Goal: Transaction & Acquisition: Purchase product/service

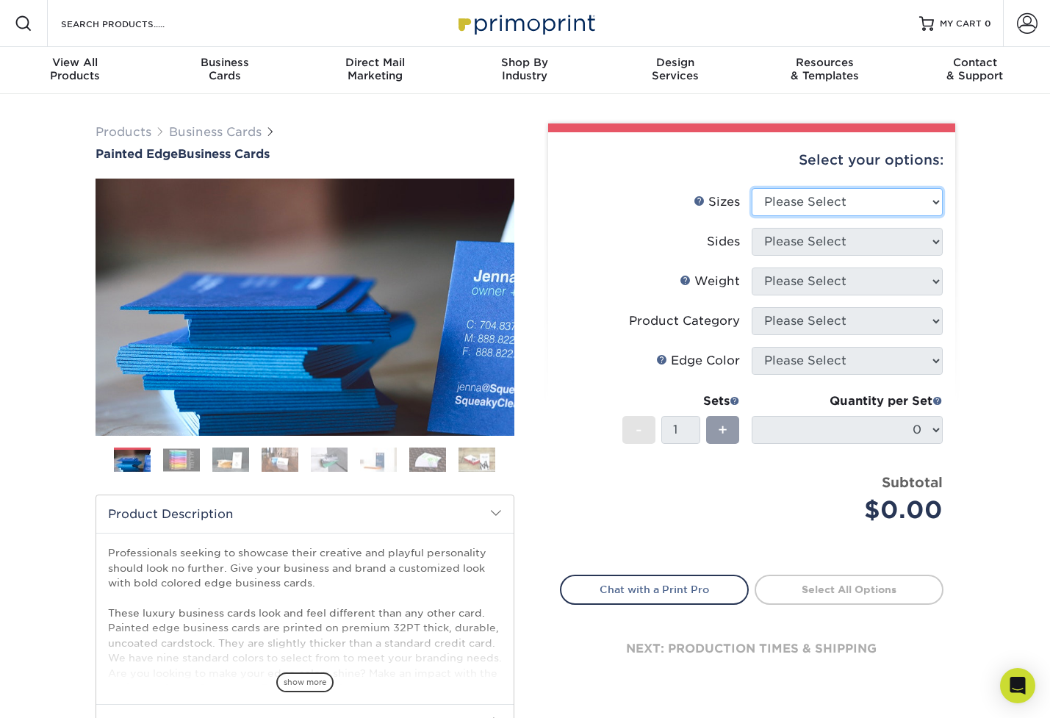
click at [888, 207] on select "Please Select 2" x 3.5" - Standard 2.125" x 3.375" - European 2.5" x 2.5" - Squ…" at bounding box center [847, 202] width 191 height 28
select select "2.00x3.50"
click at [752, 188] on select "Please Select 2" x 3.5" - Standard 2.125" x 3.375" - European 2.5" x 2.5" - Squ…" at bounding box center [847, 202] width 191 height 28
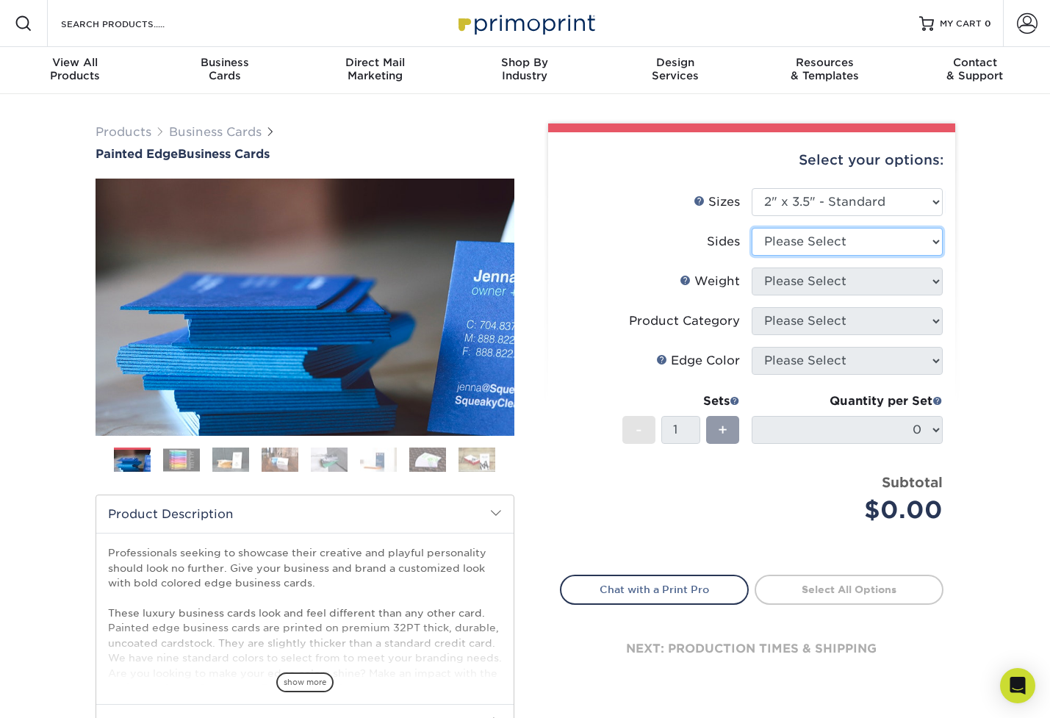
click at [870, 246] on select "Please Select Print Both Sides Print Front Only" at bounding box center [847, 242] width 191 height 28
select select "13abbda7-1d64-4f25-8bb2-c179b224825d"
click at [752, 228] on select "Please Select Print Both Sides Print Front Only" at bounding box center [847, 242] width 191 height 28
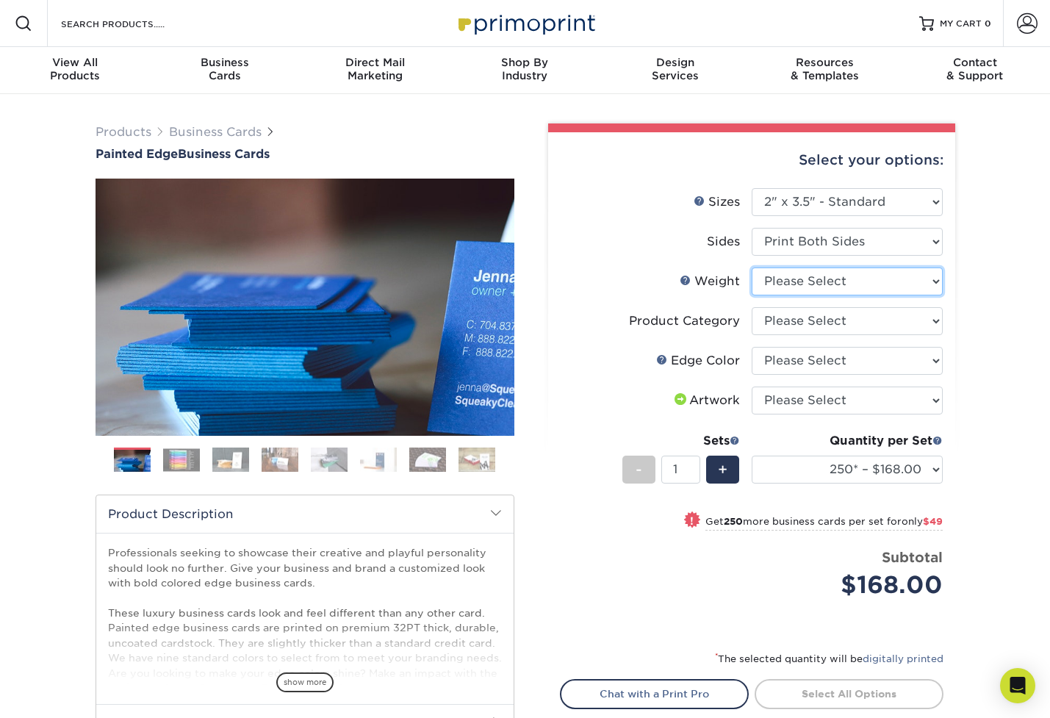
click at [844, 280] on select "Please Select 32PTUC" at bounding box center [847, 281] width 191 height 28
select select "32PTUC"
click at [752, 267] on select "Please Select 32PTUC" at bounding box center [847, 281] width 191 height 28
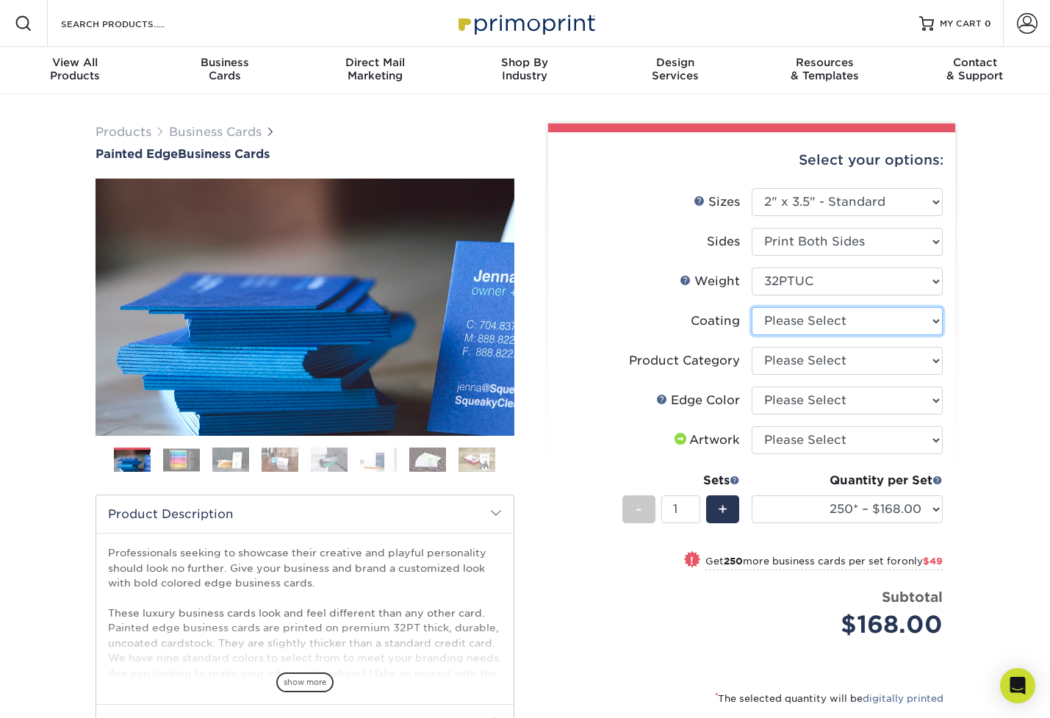
click at [838, 323] on select at bounding box center [847, 321] width 191 height 28
select select "3e7618de-abca-4bda-9f97-8b9129e913d8"
click at [752, 307] on select at bounding box center [847, 321] width 191 height 28
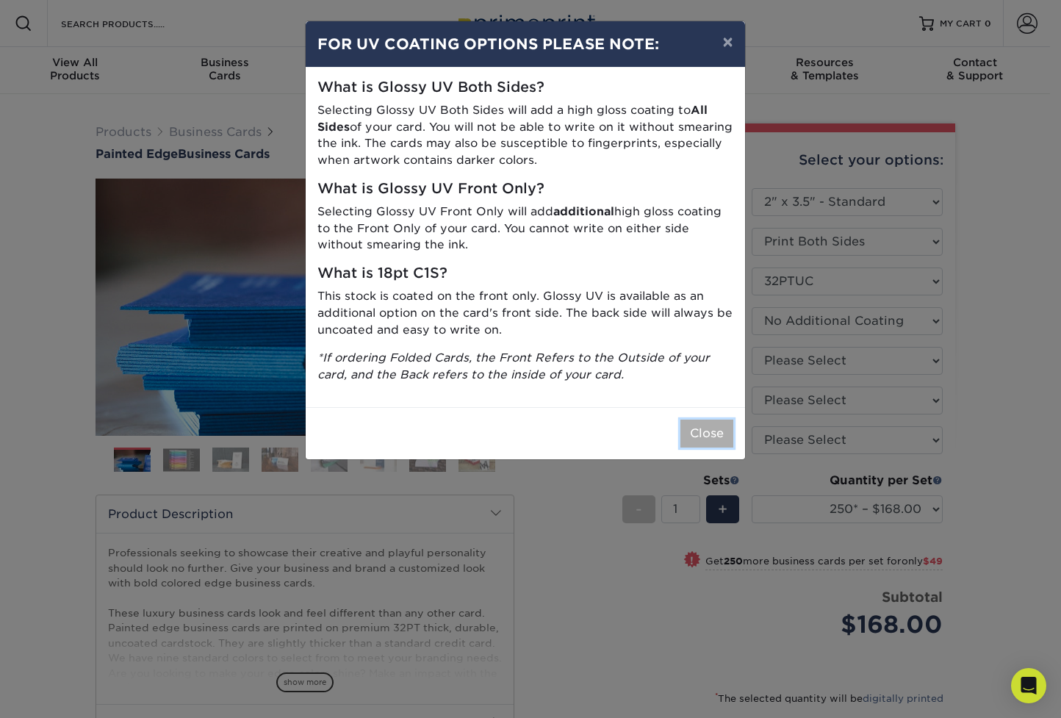
click at [714, 436] on button "Close" at bounding box center [706, 434] width 53 height 28
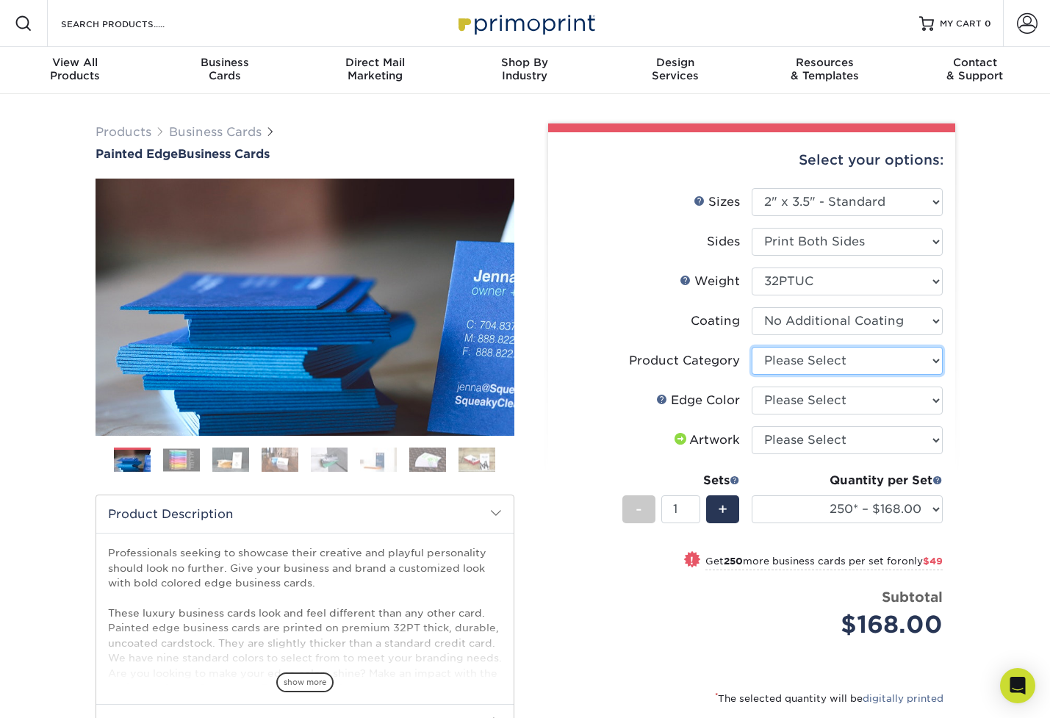
click at [819, 358] on select "Please Select Business Cards" at bounding box center [847, 361] width 191 height 28
select select "3b5148f1-0588-4f88-a218-97bcfdce65c1"
click at [752, 347] on select "Please Select Business Cards" at bounding box center [847, 361] width 191 height 28
click at [815, 403] on select "Please Select Charcoal Black Brown Blue Pearlescent Blue Pearlescent Gold Pearl…" at bounding box center [847, 401] width 191 height 28
select select "84f43a64-87e1-46ad-aba1-d69946adcbfc"
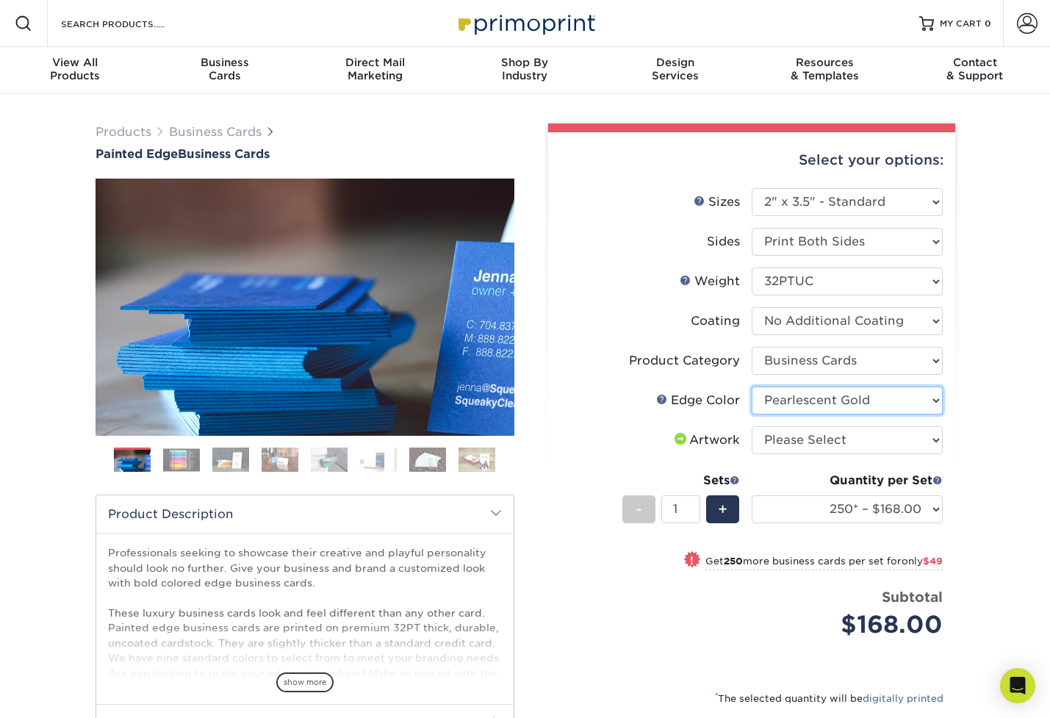
click at [752, 387] on select "Please Select Charcoal Black Brown Blue Pearlescent Blue Pearlescent Gold Pearl…" at bounding box center [847, 401] width 191 height 28
click at [850, 442] on select "Please Select I will upload files I need a design - $100" at bounding box center [847, 440] width 191 height 28
click at [752, 426] on select "Please Select I will upload files I need a design - $100" at bounding box center [847, 440] width 191 height 28
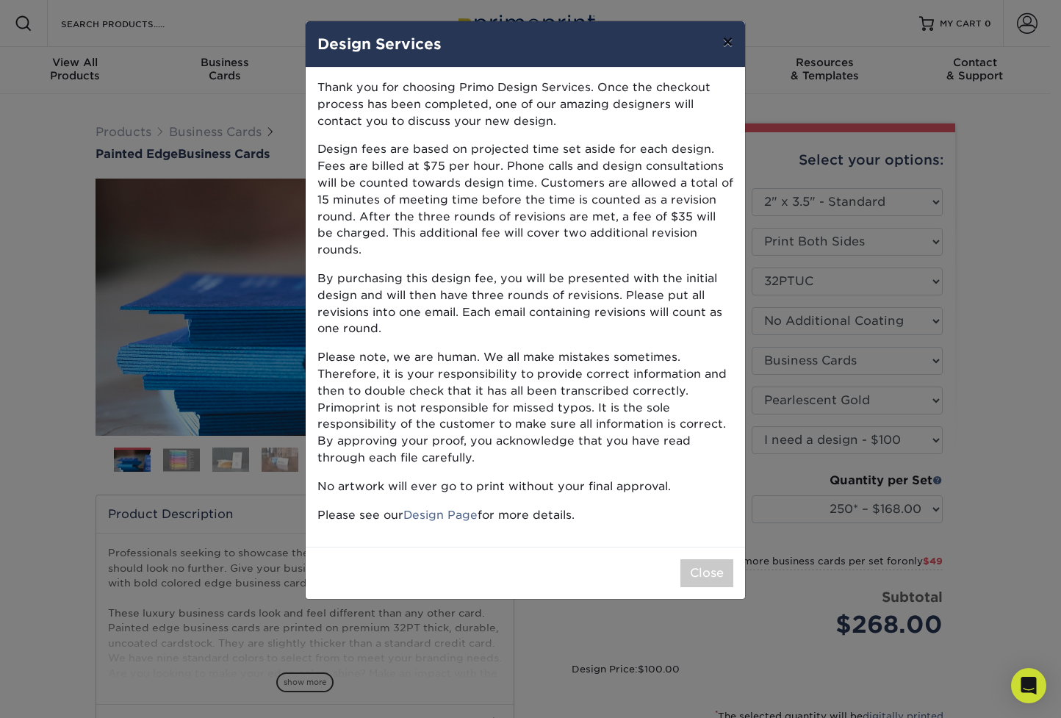
click at [722, 43] on button "×" at bounding box center [728, 41] width 34 height 41
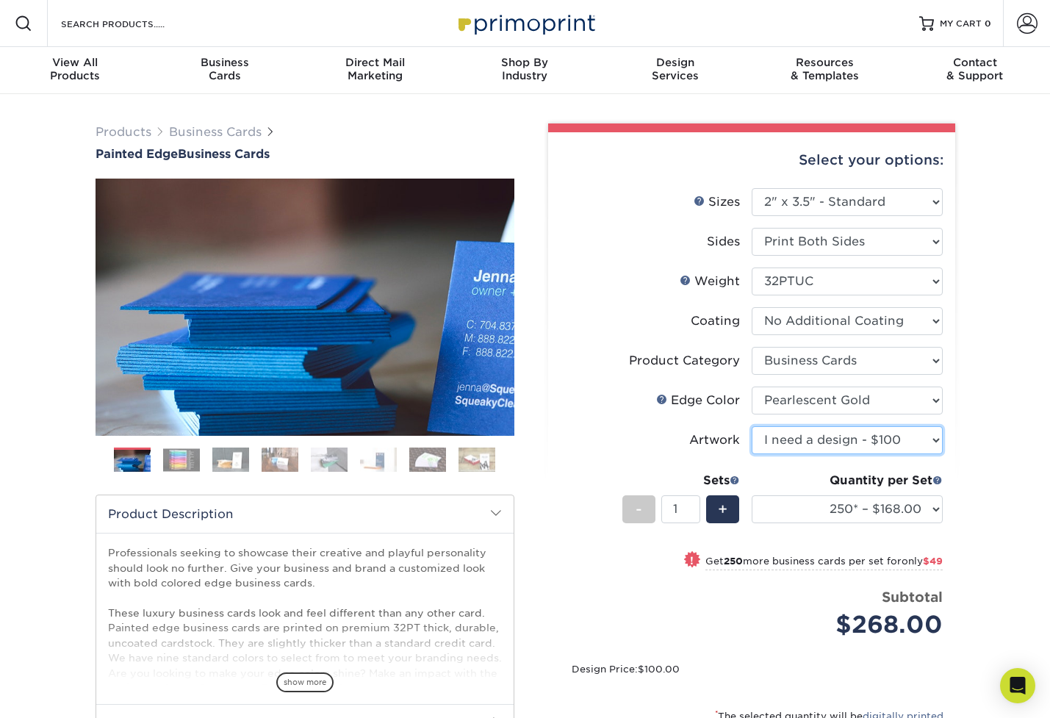
click at [802, 451] on select "Please Select I will upload files I need a design - $100" at bounding box center [847, 440] width 191 height 28
select select "upload"
click at [752, 426] on select "Please Select I will upload files I need a design - $100" at bounding box center [847, 440] width 191 height 28
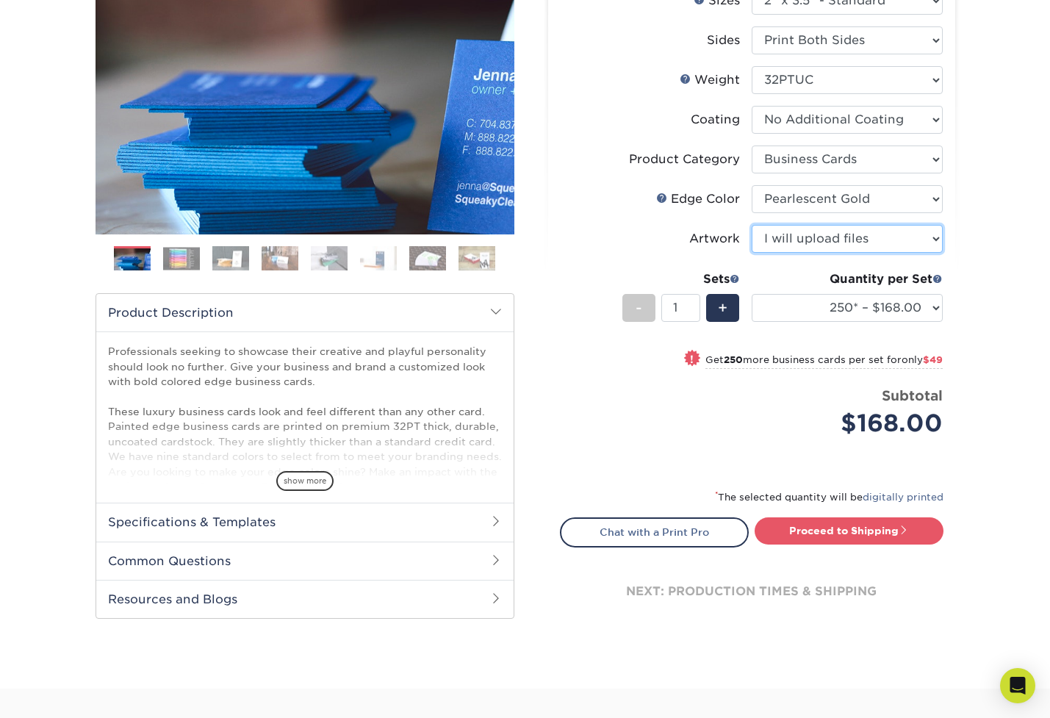
scroll to position [220, 0]
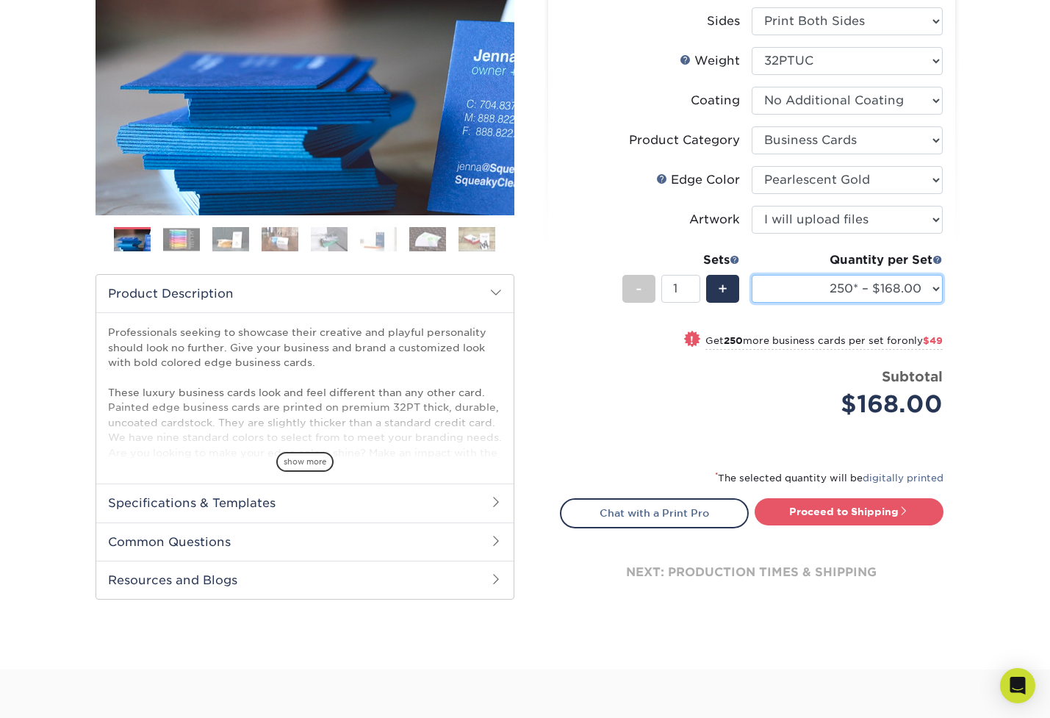
click at [897, 289] on select "250* – $168.00 500* – $217.00 1000* – $339.00" at bounding box center [847, 289] width 191 height 28
click at [752, 275] on select "250* – $168.00 500* – $217.00 1000* – $339.00" at bounding box center [847, 289] width 191 height 28
